Goal: Information Seeking & Learning: Compare options

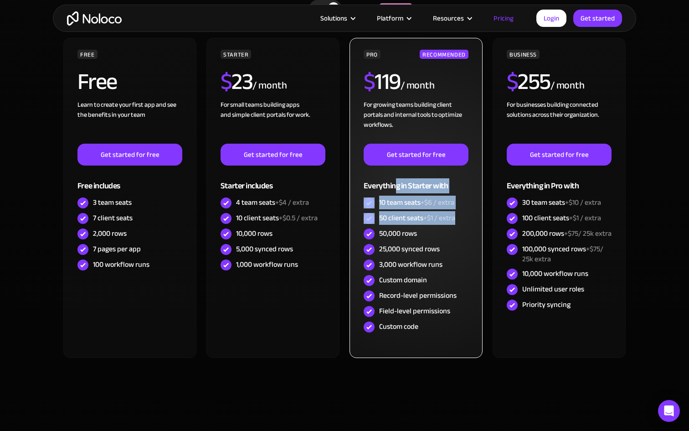
drag, startPoint x: 459, startPoint y: 219, endPoint x: 396, endPoint y: 190, distance: 68.7
click at [396, 190] on div "PRO RECOMMENDED $ 119 / month For growing teams building client portals and int…" at bounding box center [416, 192] width 105 height 285
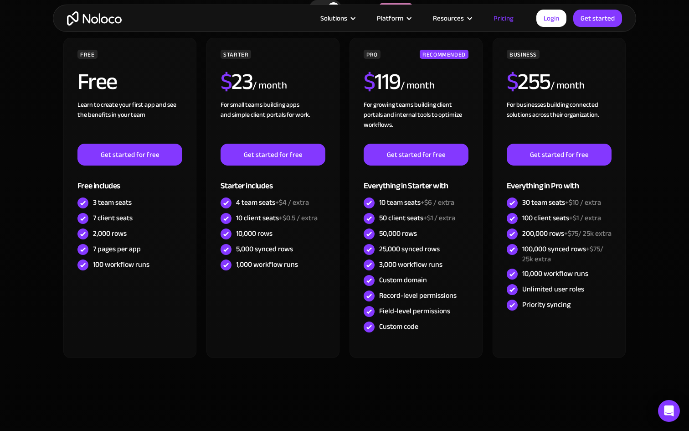
click at [230, 364] on div "FREE Free Learn to create your first app and see the benefits in your team ‍ Ge…" at bounding box center [344, 201] width 565 height 327
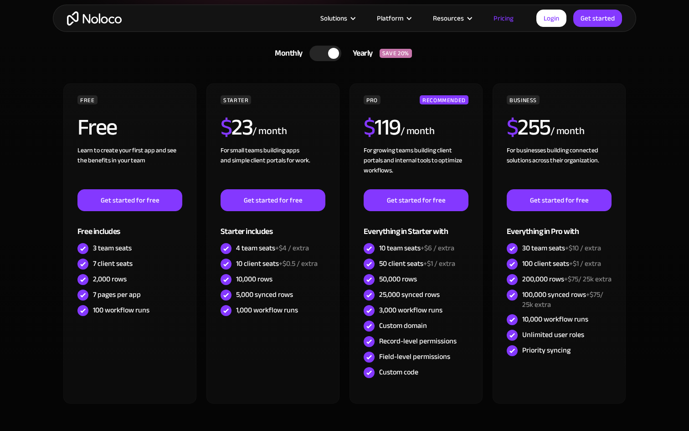
scroll to position [302, 0]
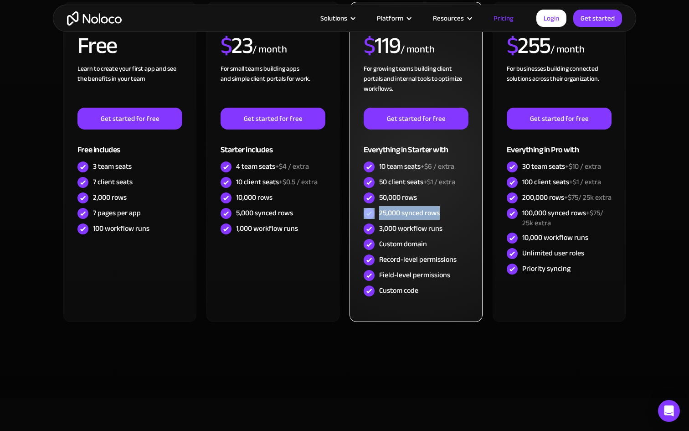
drag, startPoint x: 445, startPoint y: 213, endPoint x: 376, endPoint y: 213, distance: 68.8
click at [376, 213] on div "25,000 synced rows" at bounding box center [416, 213] width 105 height 15
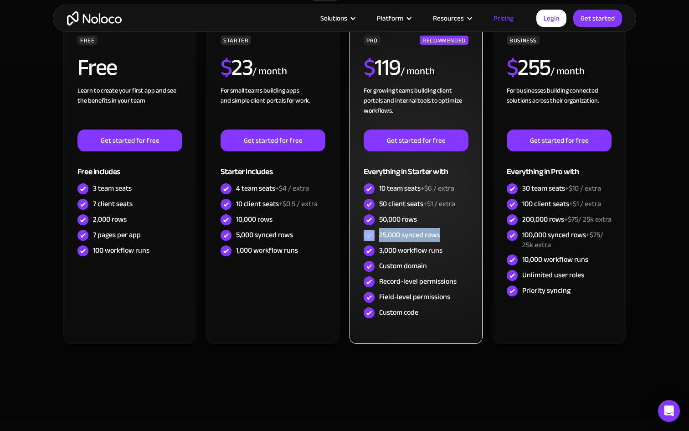
scroll to position [278, 0]
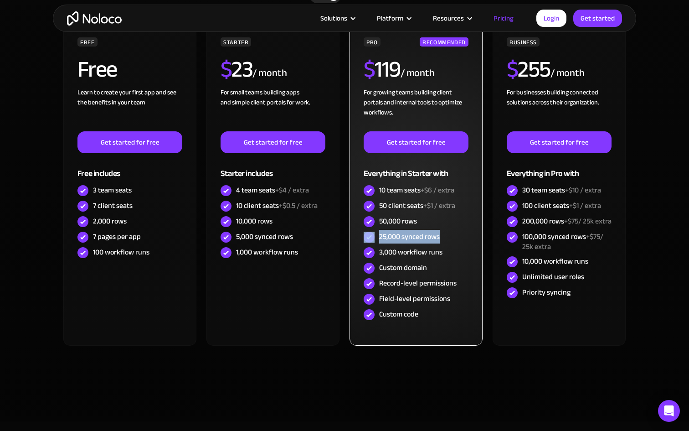
click at [453, 239] on div "25,000 synced rows" at bounding box center [416, 236] width 105 height 15
drag, startPoint x: 442, startPoint y: 233, endPoint x: 373, endPoint y: 237, distance: 68.5
click at [373, 237] on div "25,000 synced rows" at bounding box center [416, 236] width 105 height 15
click at [447, 236] on div "25,000 synced rows" at bounding box center [416, 236] width 105 height 15
drag, startPoint x: 436, startPoint y: 236, endPoint x: 365, endPoint y: 229, distance: 71.1
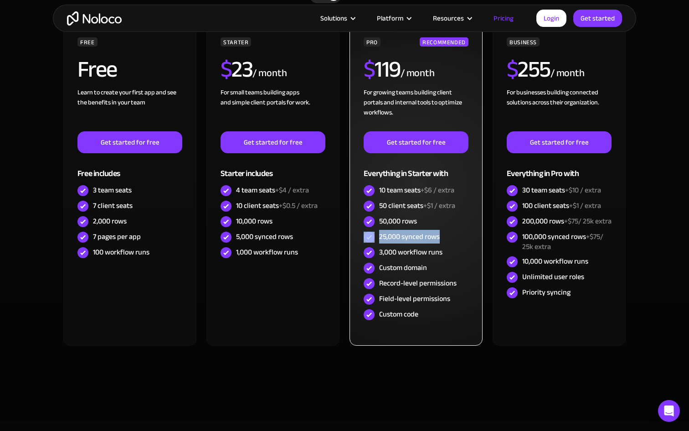
click at [365, 229] on div "25,000 synced rows" at bounding box center [416, 236] width 105 height 15
click at [441, 240] on div "25,000 synced rows" at bounding box center [416, 236] width 105 height 15
drag, startPoint x: 440, startPoint y: 239, endPoint x: 383, endPoint y: 240, distance: 57.0
click at [383, 240] on div "25,000 synced rows" at bounding box center [416, 236] width 105 height 15
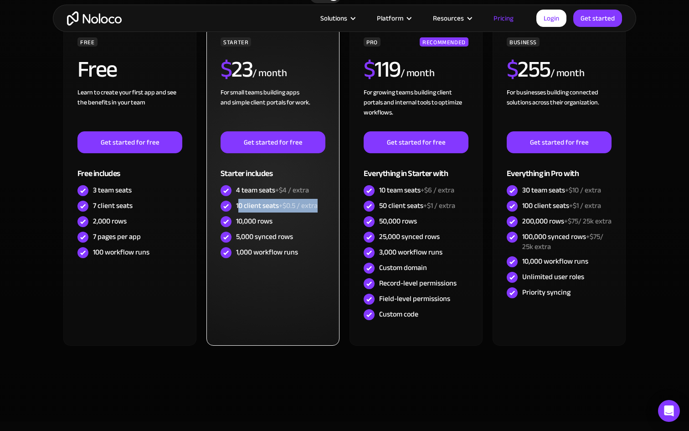
drag, startPoint x: 329, startPoint y: 209, endPoint x: 256, endPoint y: 224, distance: 74.5
click at [240, 208] on div "STARTER $ 23 / month For small teams building apps and simple client portals fo…" at bounding box center [272, 186] width 133 height 320
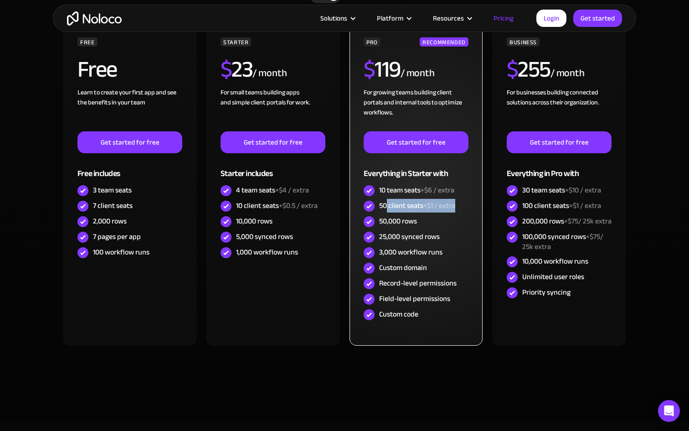
drag, startPoint x: 459, startPoint y: 207, endPoint x: 387, endPoint y: 206, distance: 71.5
click at [387, 206] on div "50 client seats +$1 / extra" at bounding box center [416, 205] width 105 height 15
click at [410, 208] on div "50 client seats +$1 / extra" at bounding box center [417, 205] width 76 height 10
drag, startPoint x: 456, startPoint y: 208, endPoint x: 432, endPoint y: 206, distance: 23.8
click at [432, 206] on span "+$1 / extra" at bounding box center [439, 206] width 32 height 14
